Goal: Browse casually

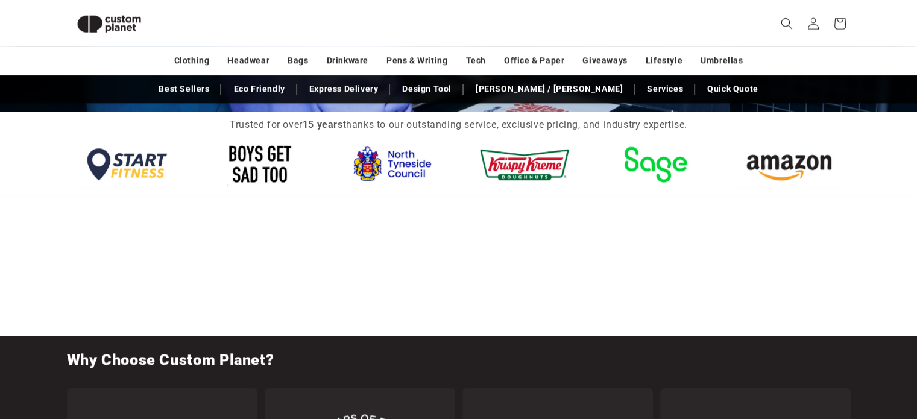
scroll to position [1289, 0]
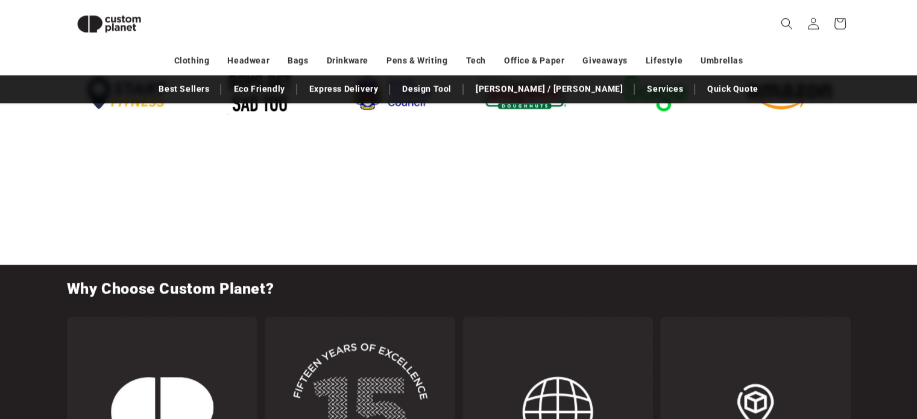
drag, startPoint x: 503, startPoint y: 243, endPoint x: 478, endPoint y: 262, distance: 31.4
click at [478, 262] on div at bounding box center [458, 195] width 917 height 140
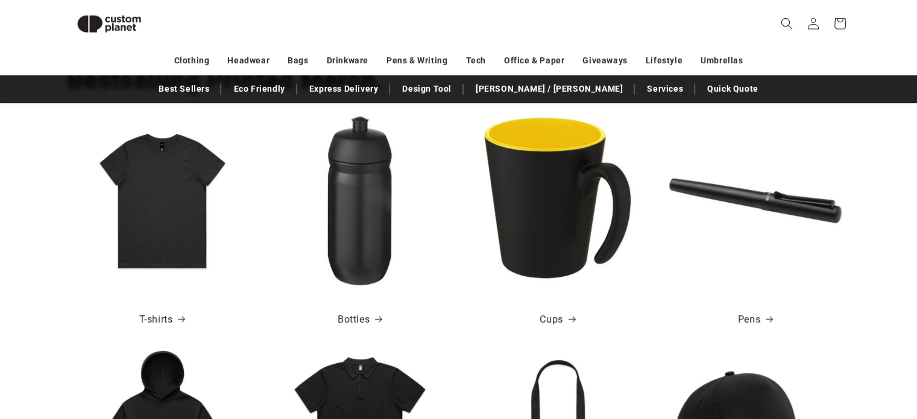
scroll to position [0, 0]
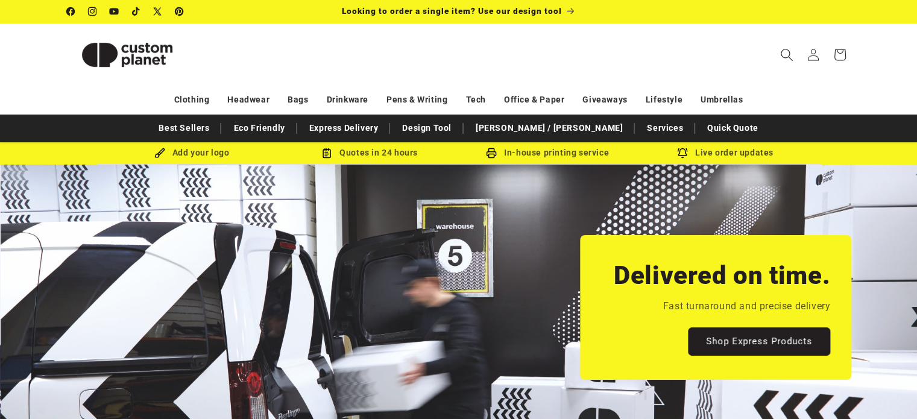
click at [787, 59] on icon "Search" at bounding box center [786, 54] width 13 height 13
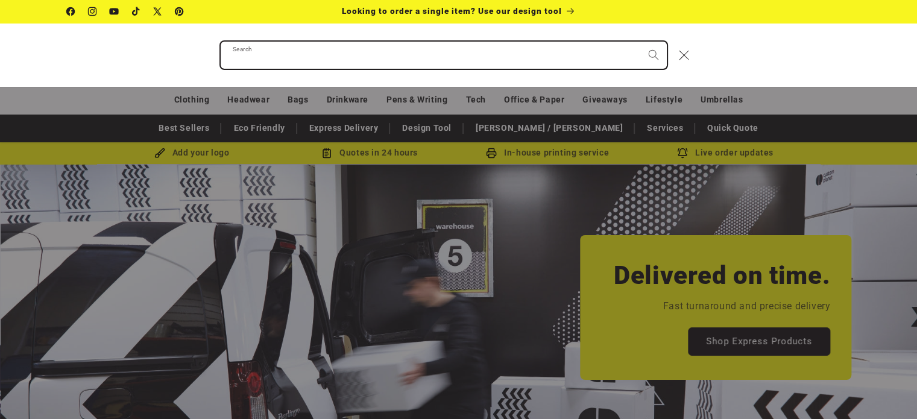
scroll to position [0, 926]
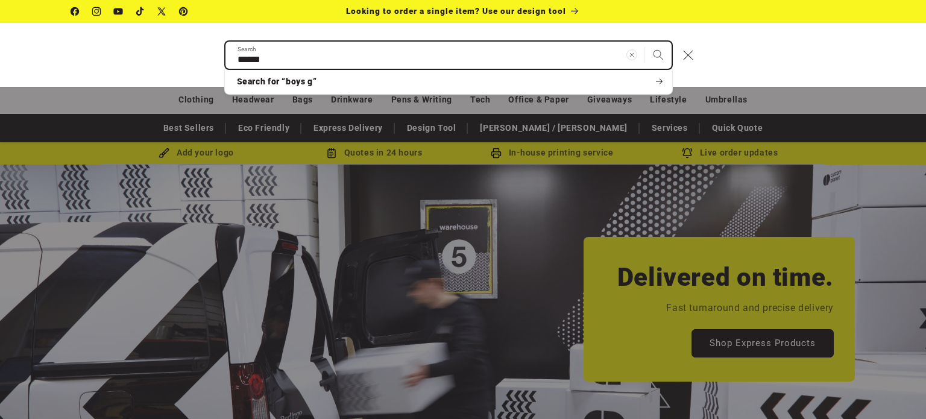
type input "****"
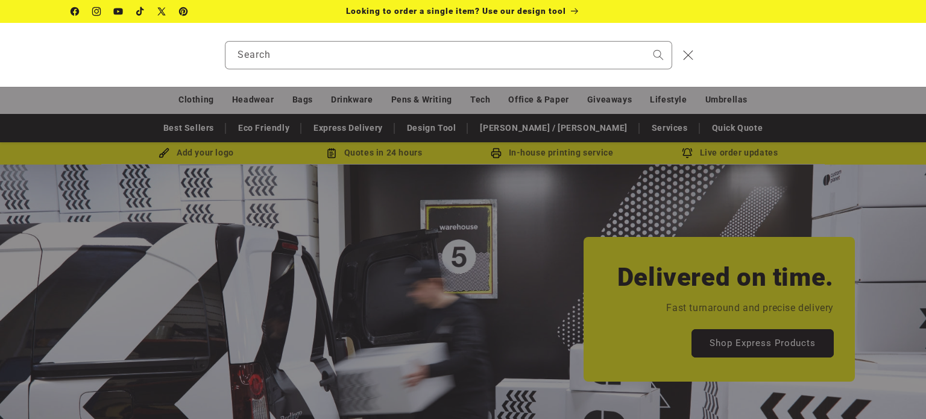
click at [784, 81] on div "Search Search for “” No results found for “boys g”. Check the spelling or use a…" at bounding box center [463, 55] width 926 height 64
click at [694, 54] on span "Close" at bounding box center [688, 55] width 12 height 12
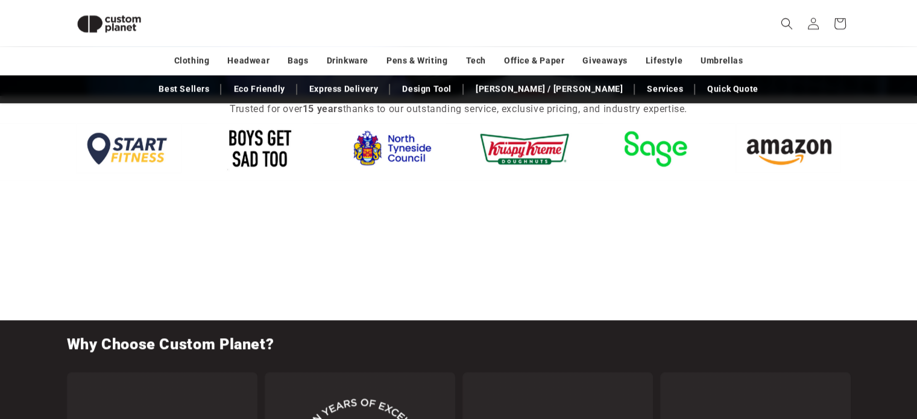
scroll to position [1232, 0]
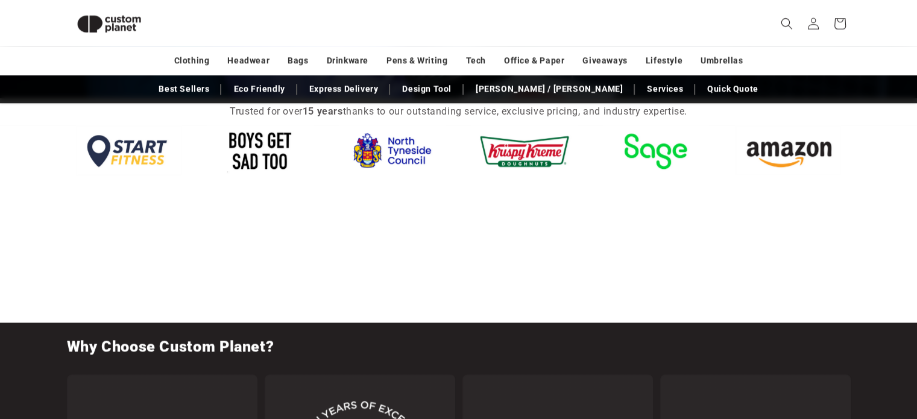
click at [266, 140] on img at bounding box center [260, 150] width 106 height 50
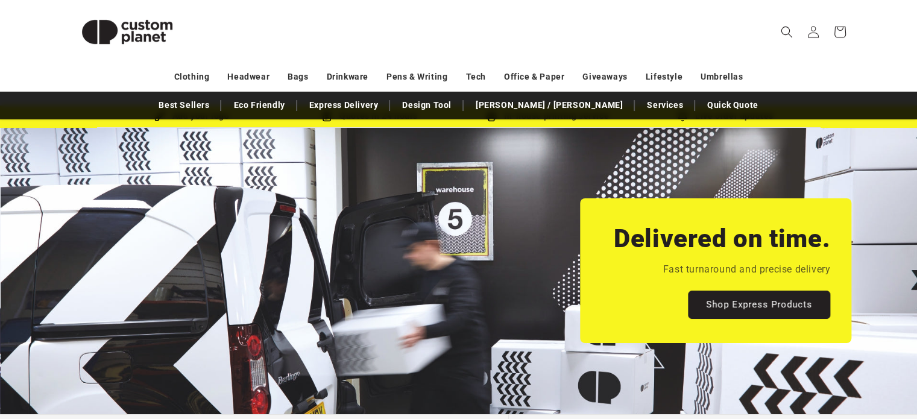
scroll to position [0, 0]
